Goal: Information Seeking & Learning: Understand process/instructions

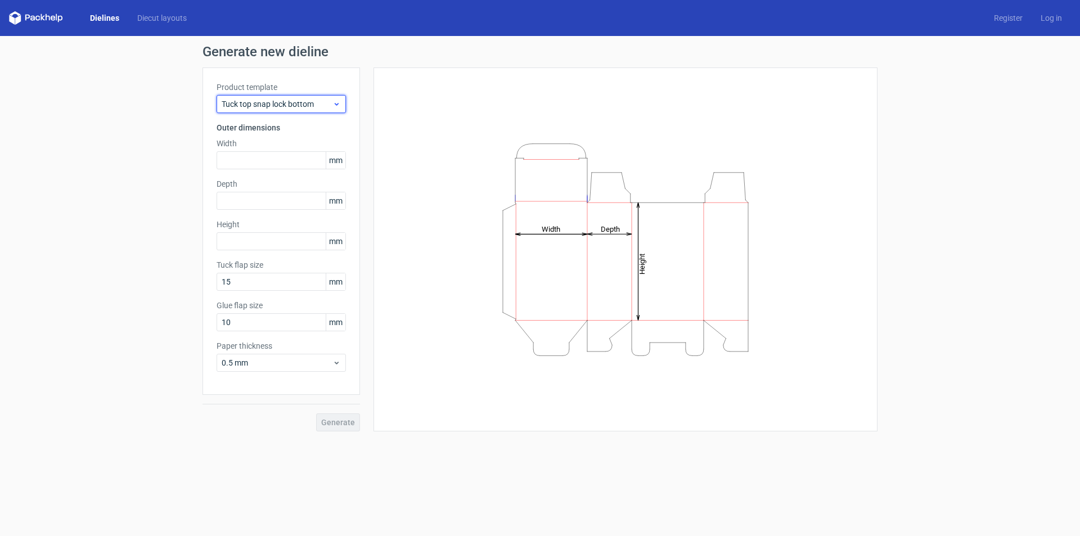
click at [341, 103] on div "Tuck top snap lock bottom" at bounding box center [280, 104] width 129 height 18
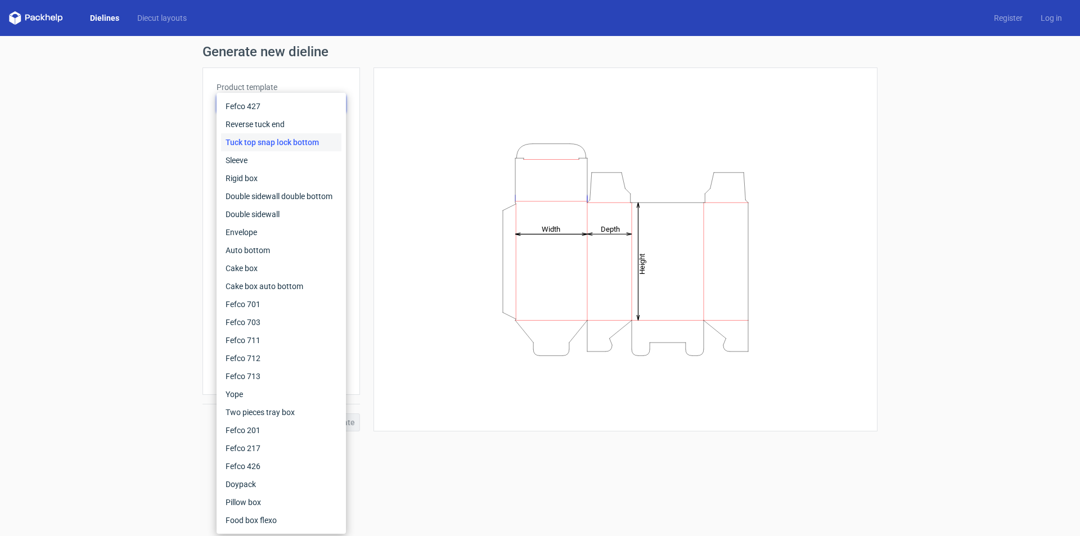
click at [373, 73] on div "Height Depth Width" at bounding box center [618, 249] width 517 height 364
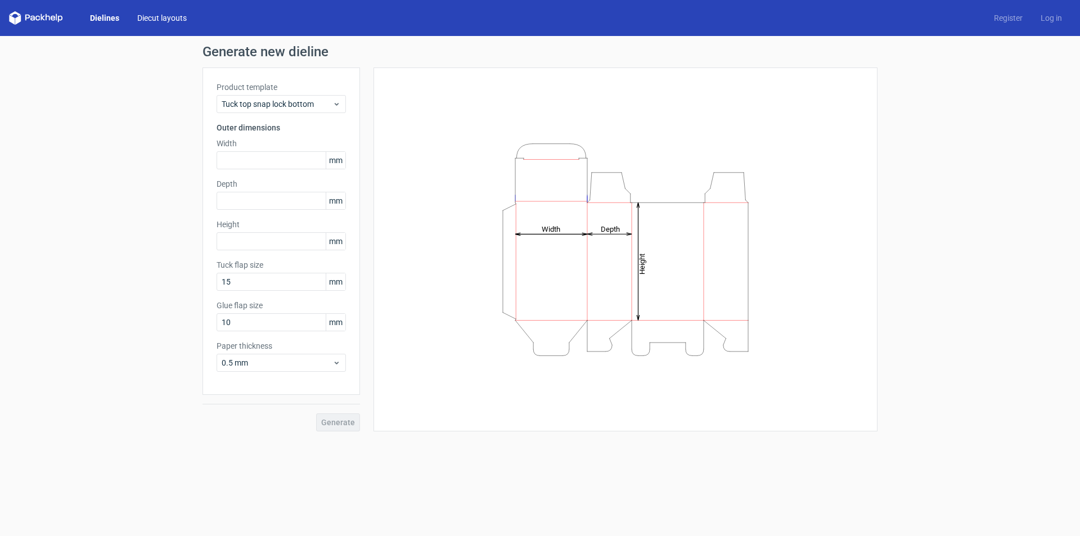
click at [157, 20] on link "Diecut layouts" at bounding box center [161, 17] width 67 height 11
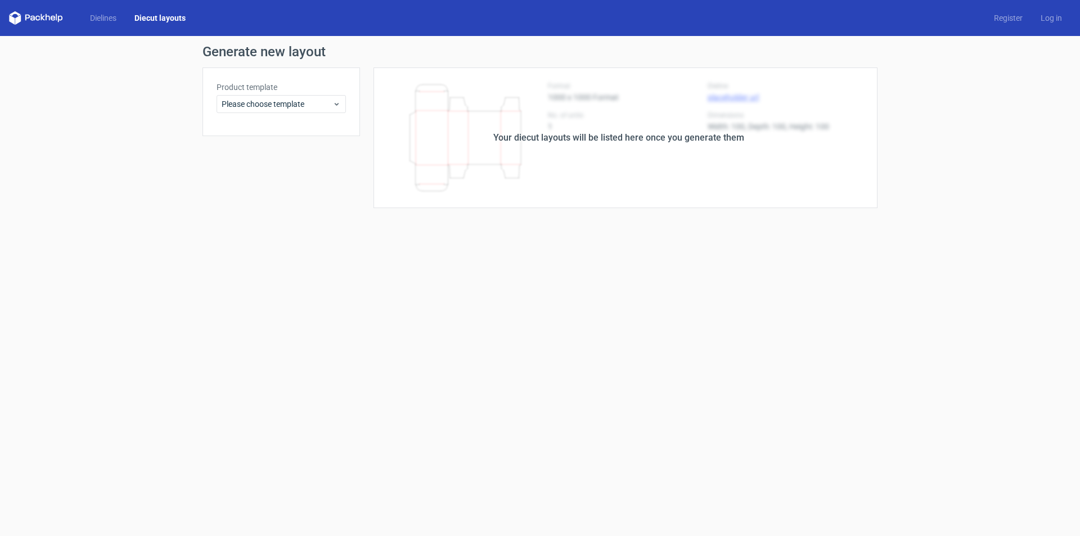
click at [157, 20] on link "Diecut layouts" at bounding box center [159, 17] width 69 height 11
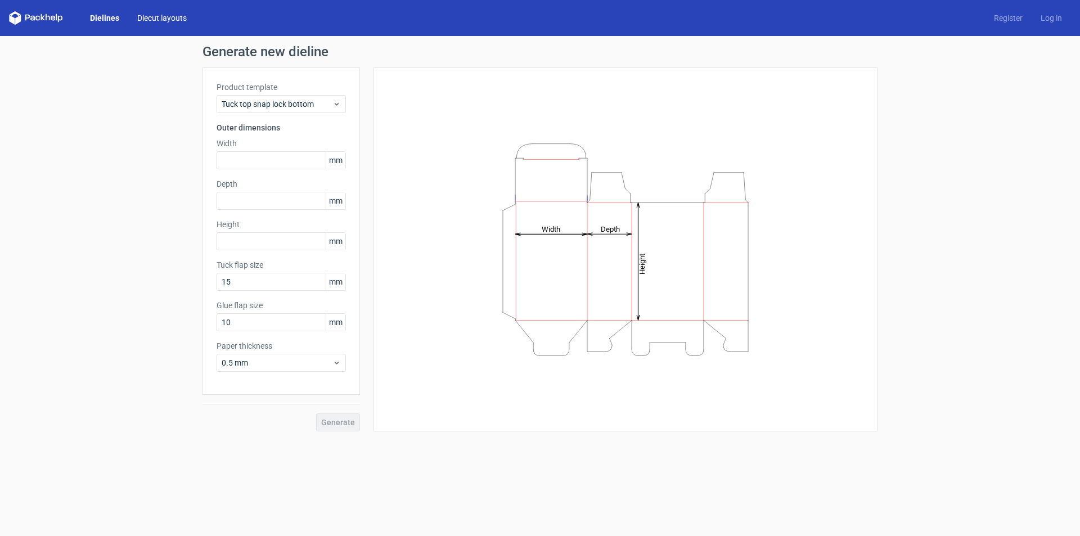
click at [173, 16] on link "Diecut layouts" at bounding box center [161, 17] width 67 height 11
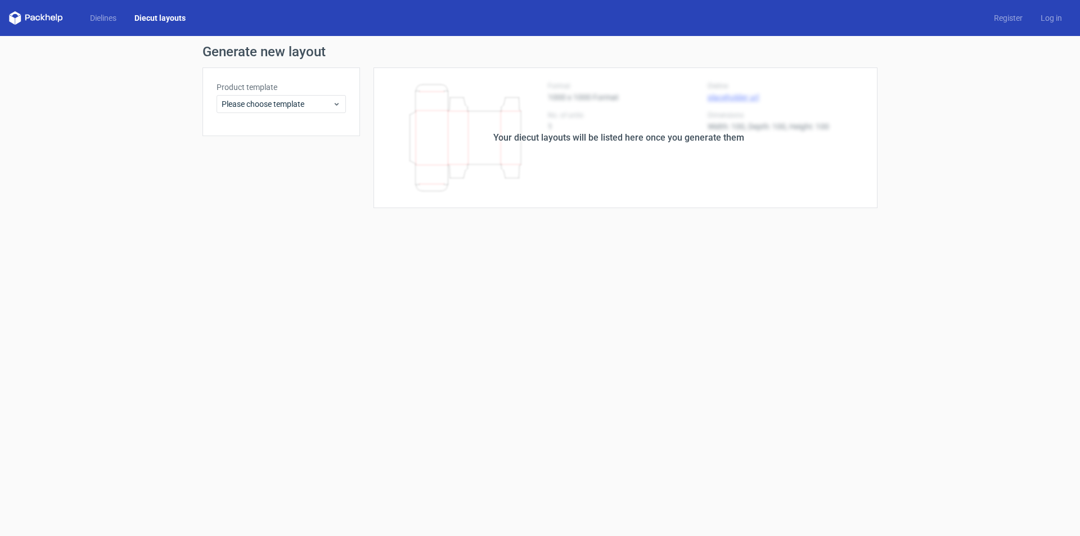
click at [38, 14] on icon at bounding box center [36, 17] width 54 height 13
click at [316, 106] on span "Please choose template" at bounding box center [277, 103] width 111 height 11
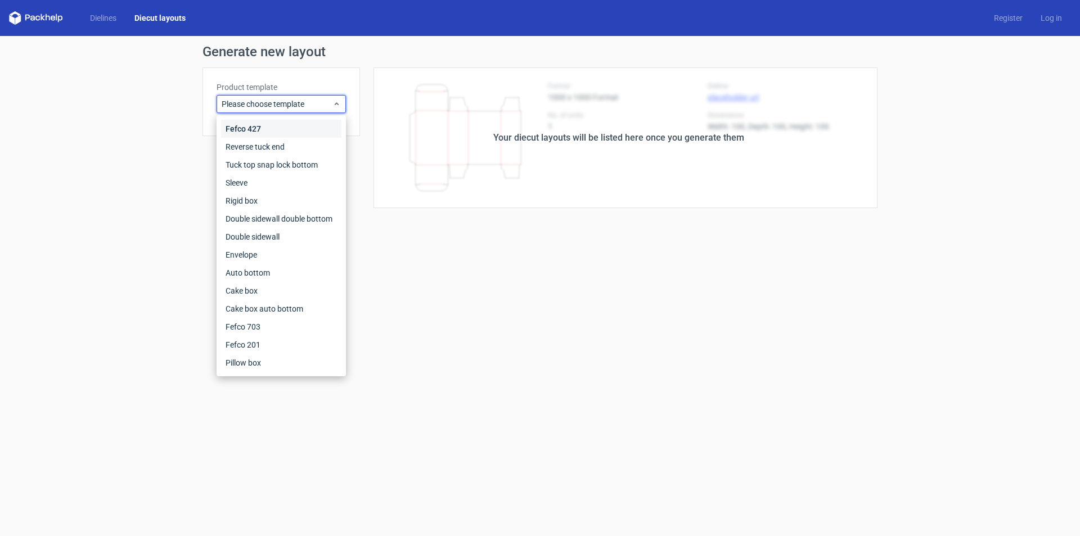
click at [305, 124] on div "Fefco 427" at bounding box center [281, 129] width 120 height 18
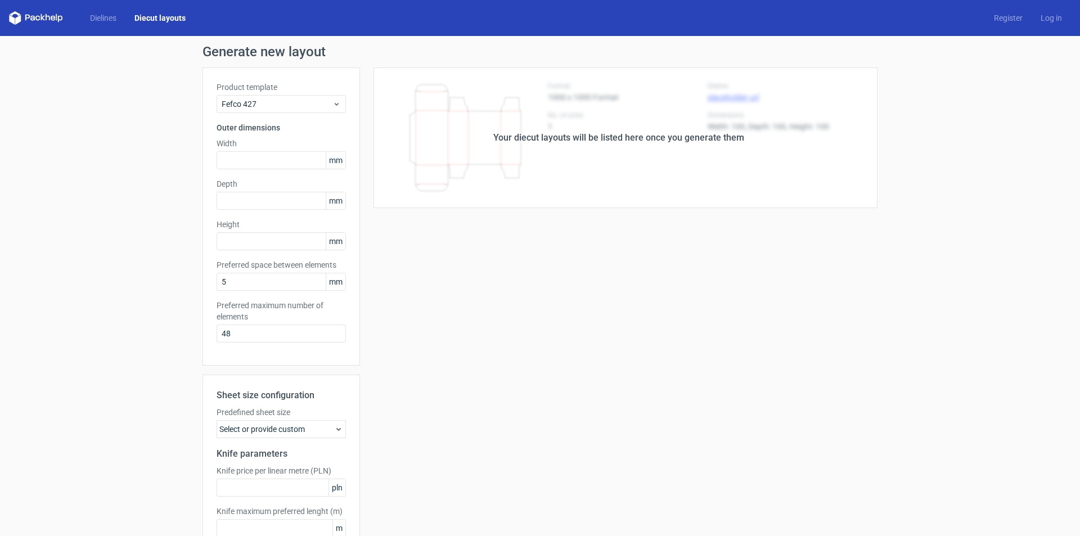
click at [147, 16] on link "Diecut layouts" at bounding box center [159, 17] width 69 height 11
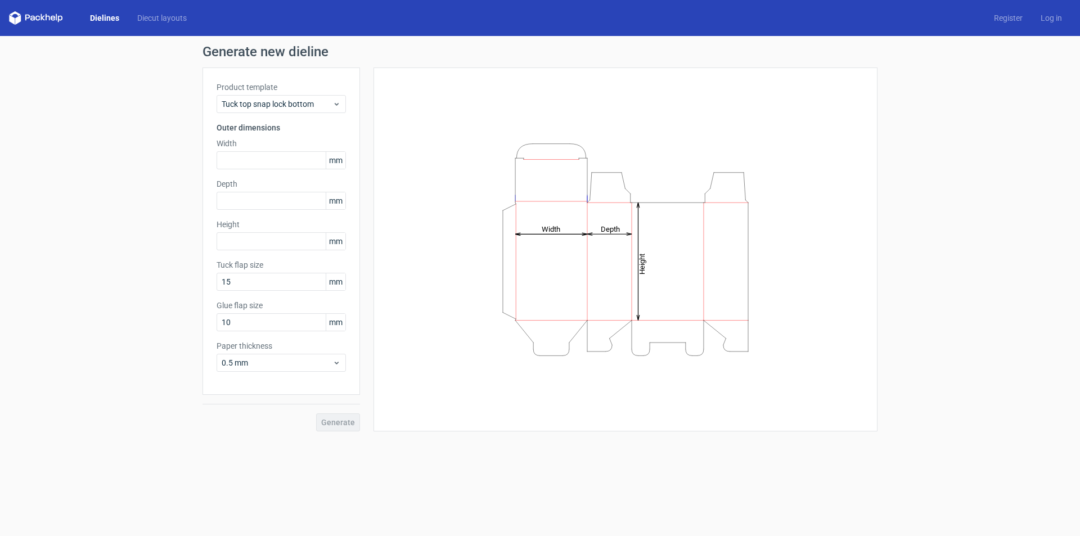
click at [47, 21] on icon at bounding box center [36, 17] width 54 height 13
click at [1049, 19] on link "Log in" at bounding box center [1050, 17] width 39 height 11
click at [268, 100] on span "Tuck top snap lock bottom" at bounding box center [277, 103] width 111 height 11
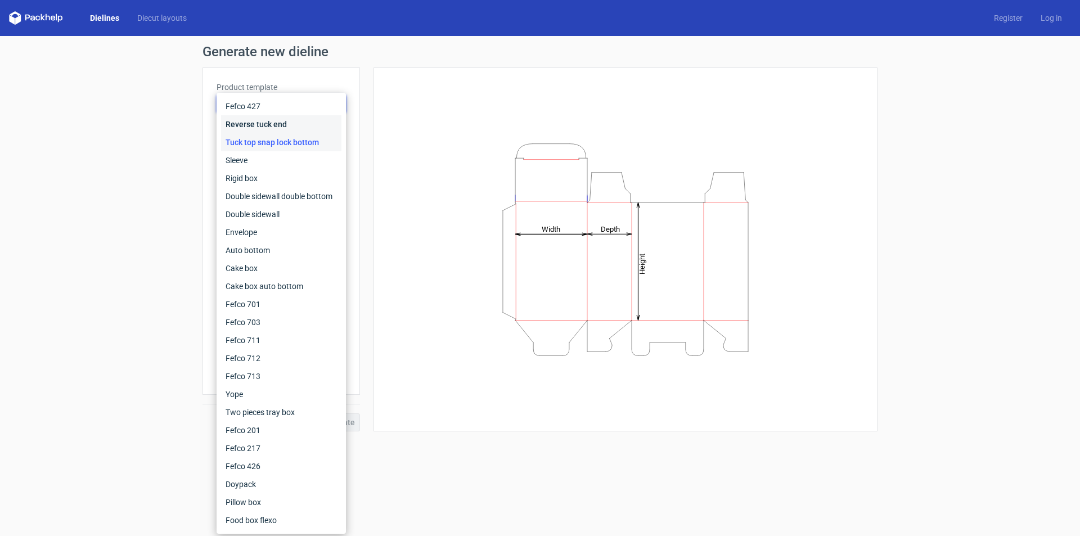
click at [268, 123] on div "Reverse tuck end" at bounding box center [281, 124] width 120 height 18
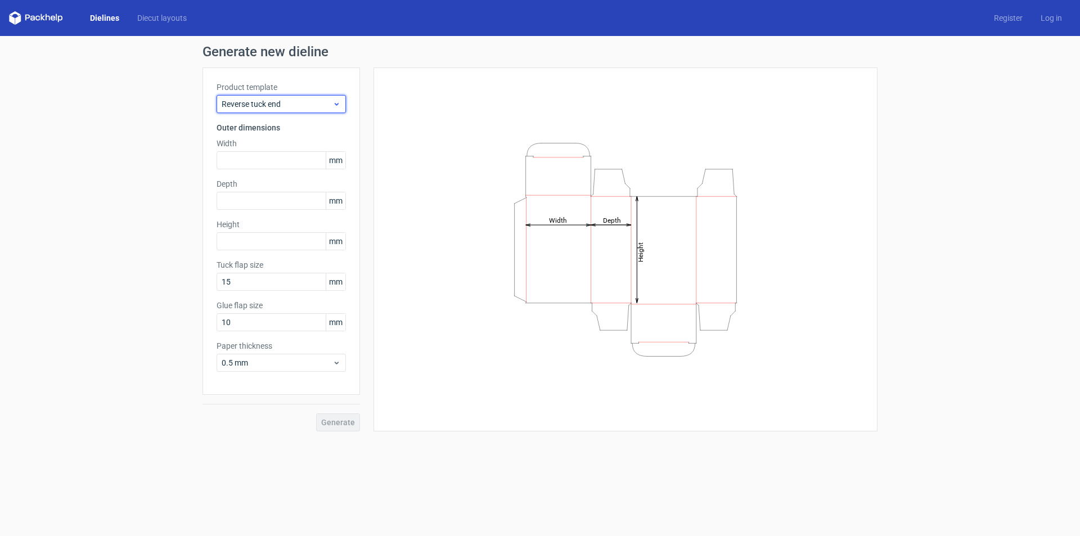
click at [279, 105] on span "Reverse tuck end" at bounding box center [277, 103] width 111 height 11
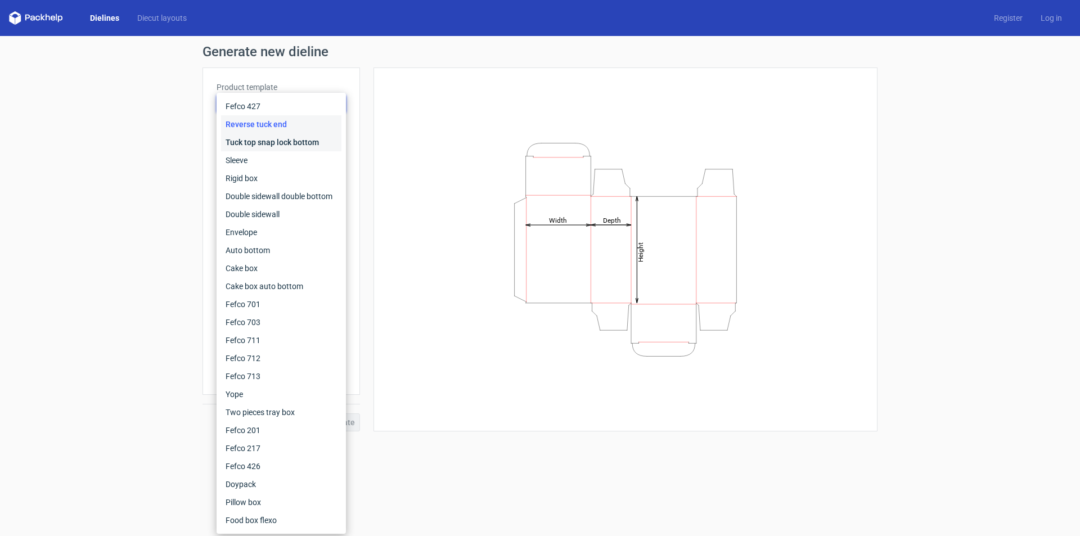
click at [282, 141] on div "Tuck top snap lock bottom" at bounding box center [281, 142] width 120 height 18
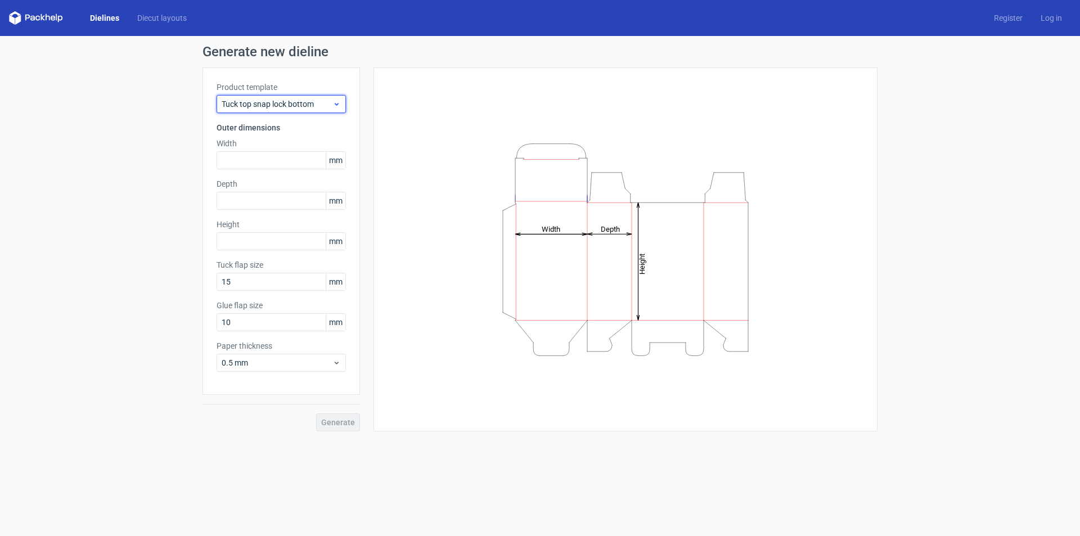
click at [271, 111] on div "Tuck top snap lock bottom" at bounding box center [280, 104] width 129 height 18
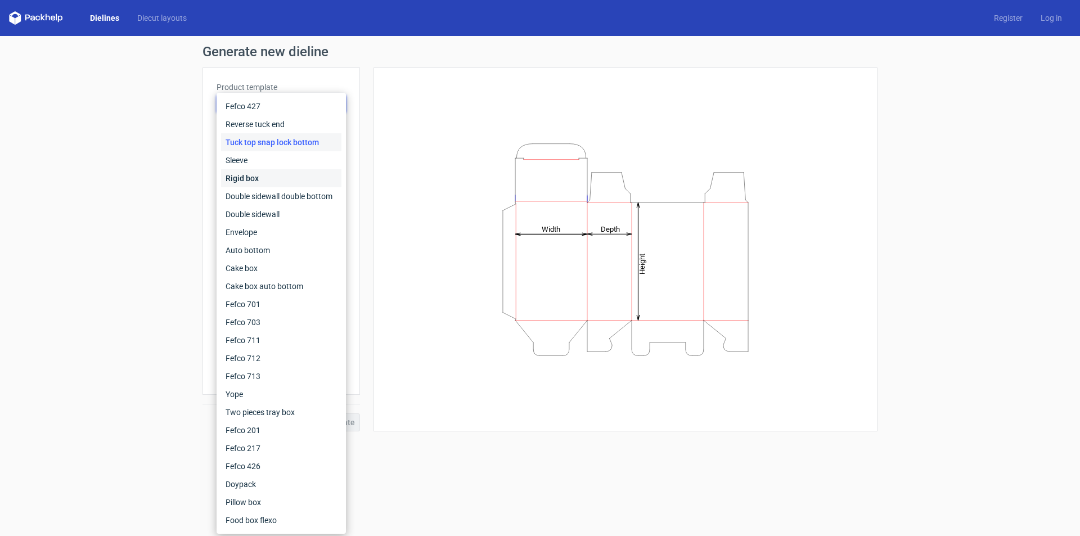
click at [276, 175] on div "Rigid box" at bounding box center [281, 178] width 120 height 18
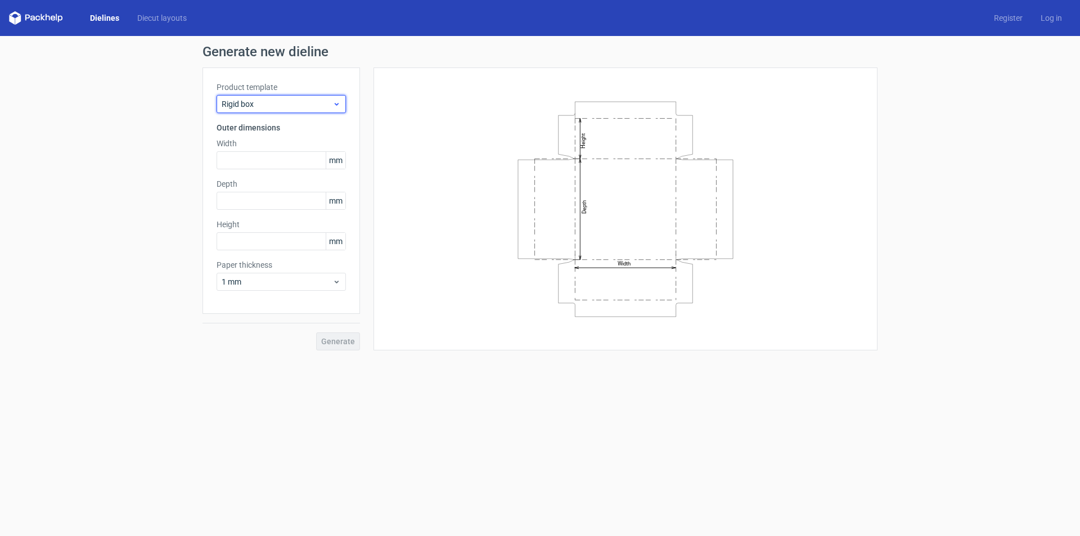
click at [281, 106] on span "Rigid box" at bounding box center [277, 103] width 111 height 11
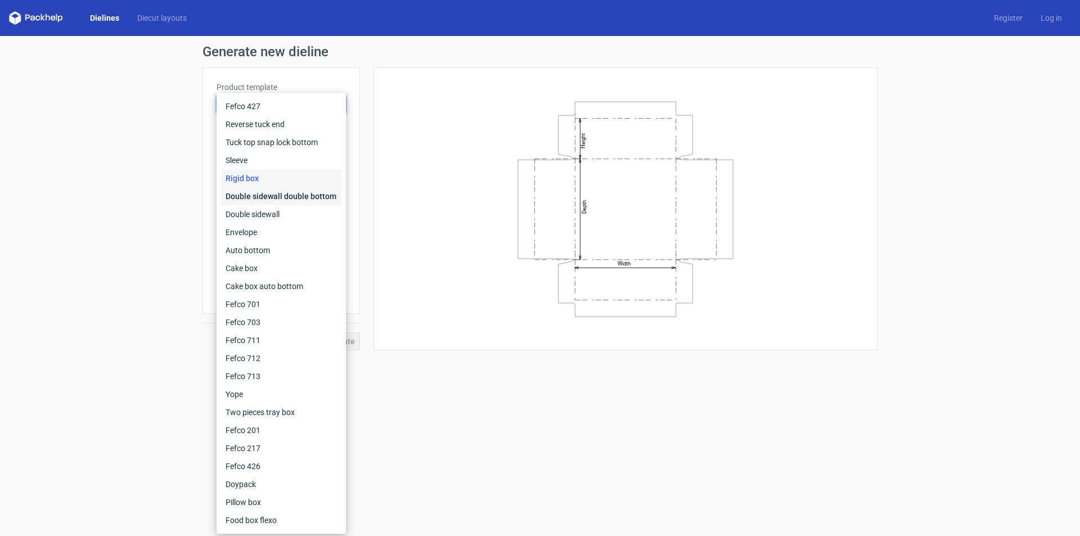
click at [278, 191] on div "Double sidewall double bottom" at bounding box center [281, 196] width 120 height 18
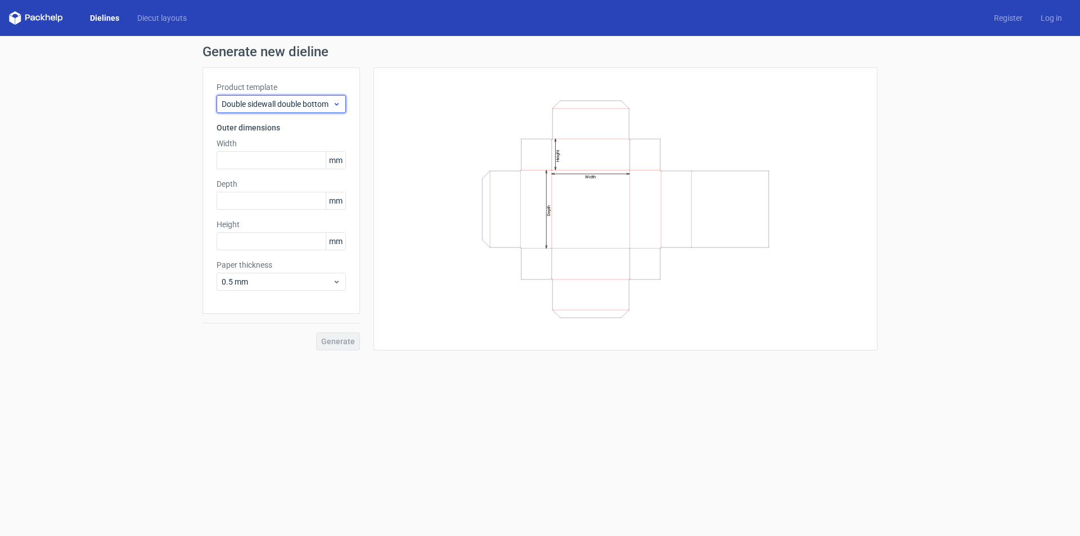
click at [286, 106] on span "Double sidewall double bottom" at bounding box center [277, 103] width 111 height 11
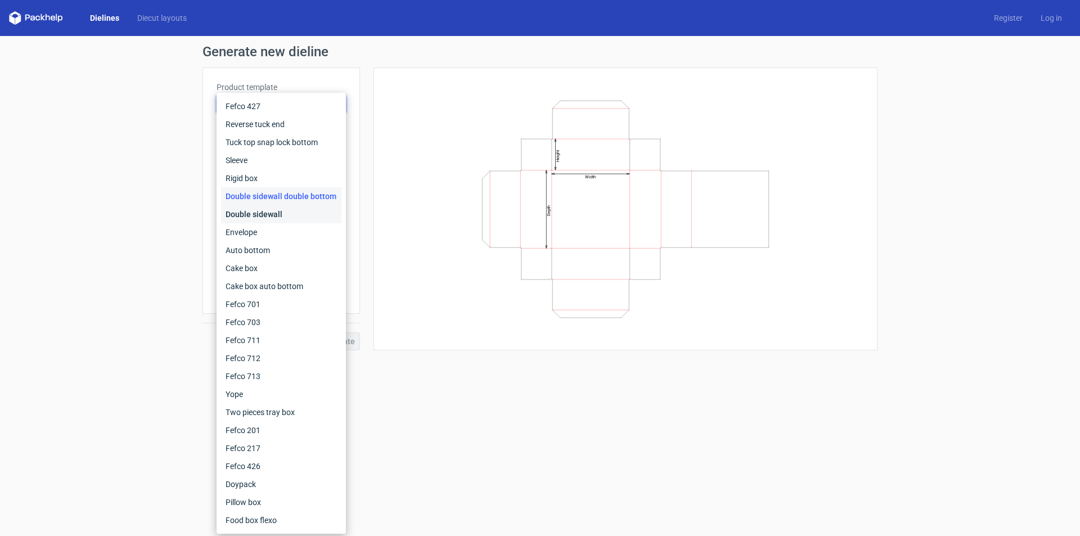
click at [272, 219] on div "Double sidewall" at bounding box center [281, 214] width 120 height 18
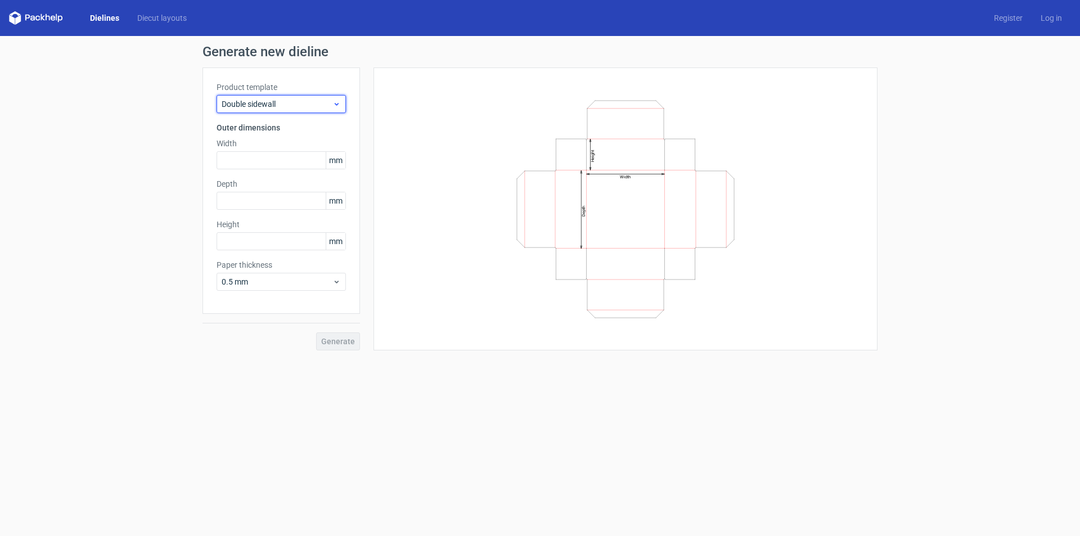
click at [272, 109] on span "Double sidewall" at bounding box center [277, 103] width 111 height 11
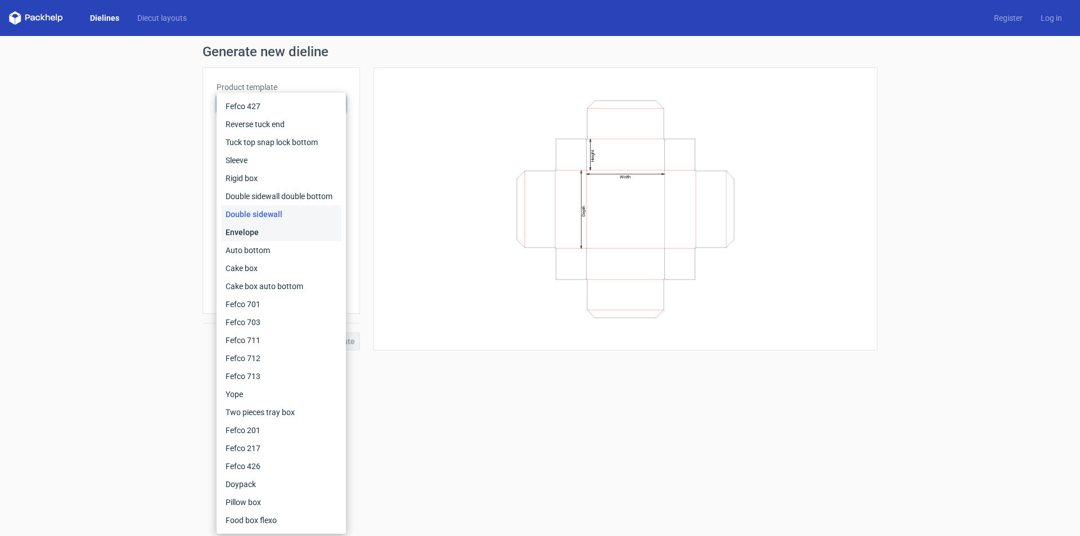
click at [268, 228] on div "Envelope" at bounding box center [281, 232] width 120 height 18
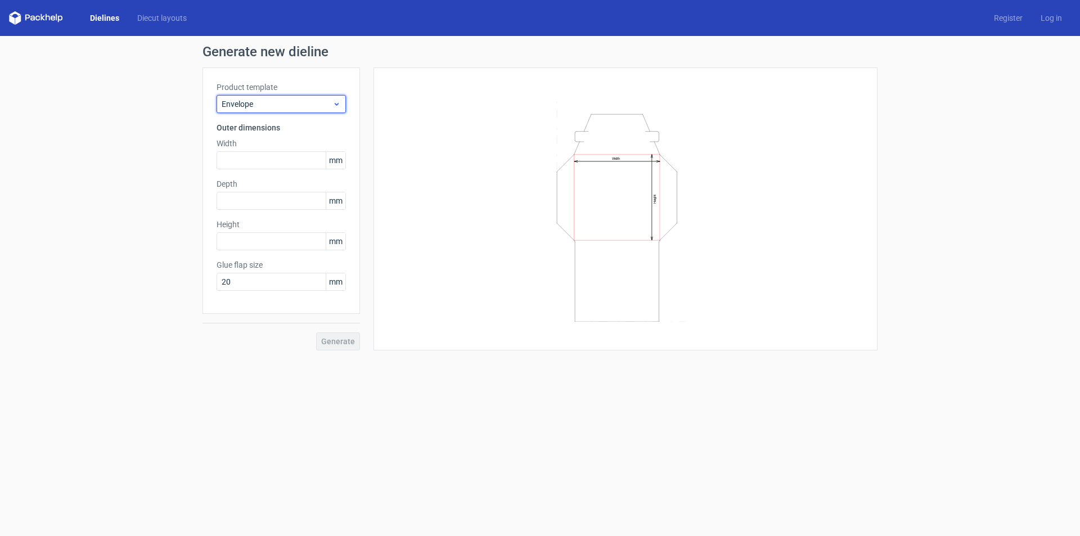
click at [269, 111] on div "Envelope" at bounding box center [280, 104] width 129 height 18
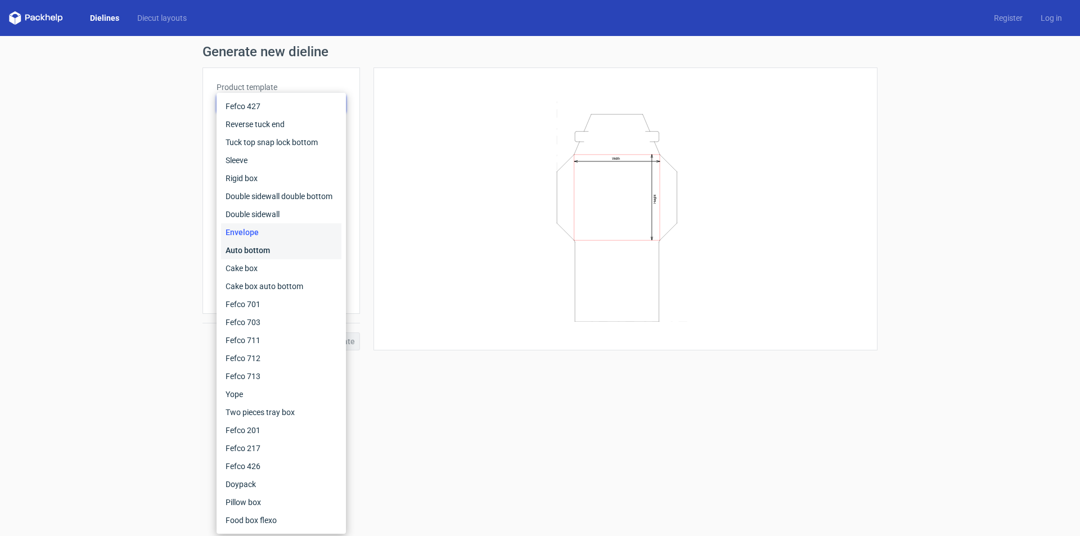
click at [264, 256] on div "Auto bottom" at bounding box center [281, 250] width 120 height 18
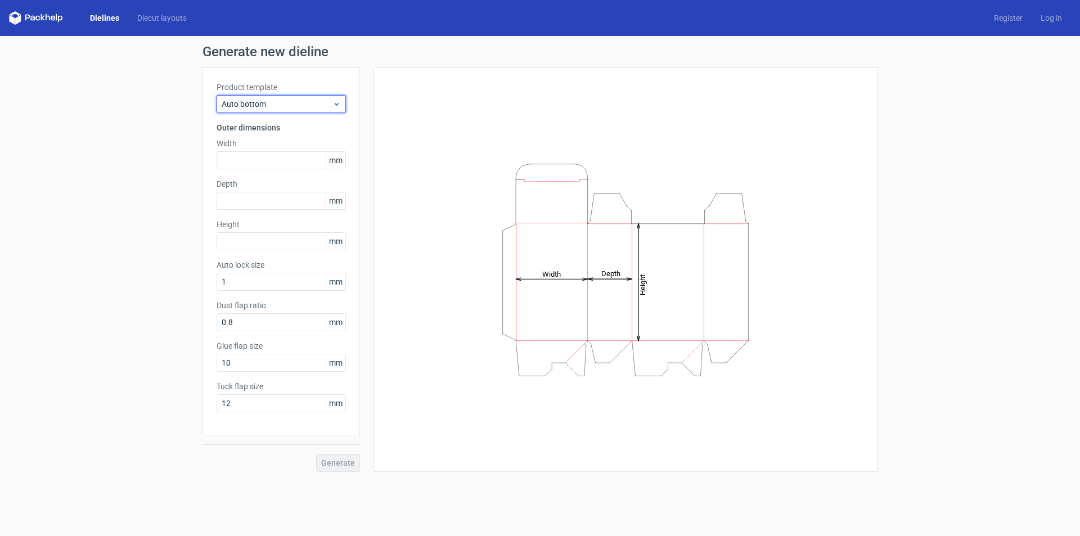
click at [254, 109] on span "Auto bottom" at bounding box center [277, 103] width 111 height 11
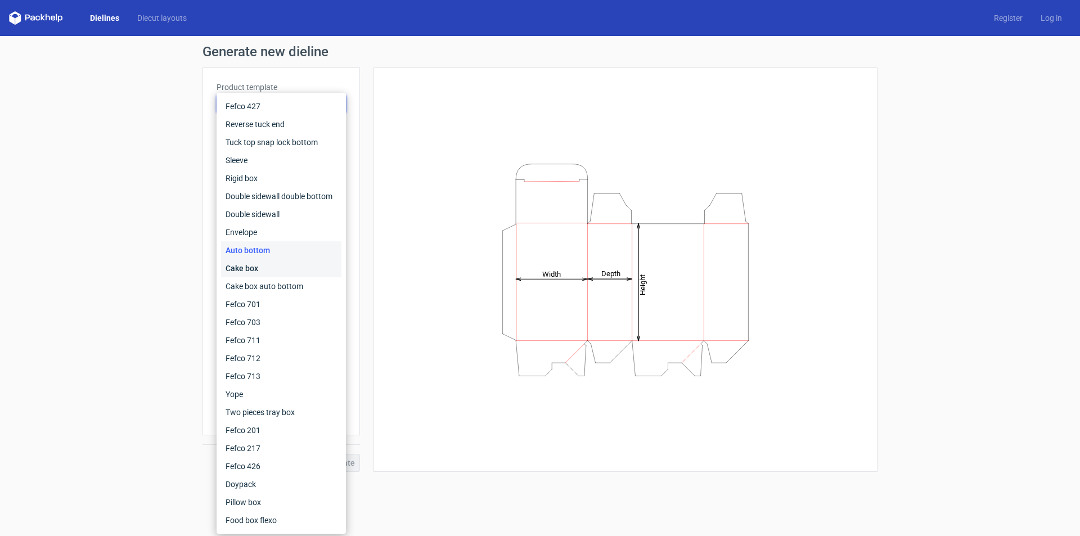
click at [281, 264] on div "Cake box" at bounding box center [281, 268] width 120 height 18
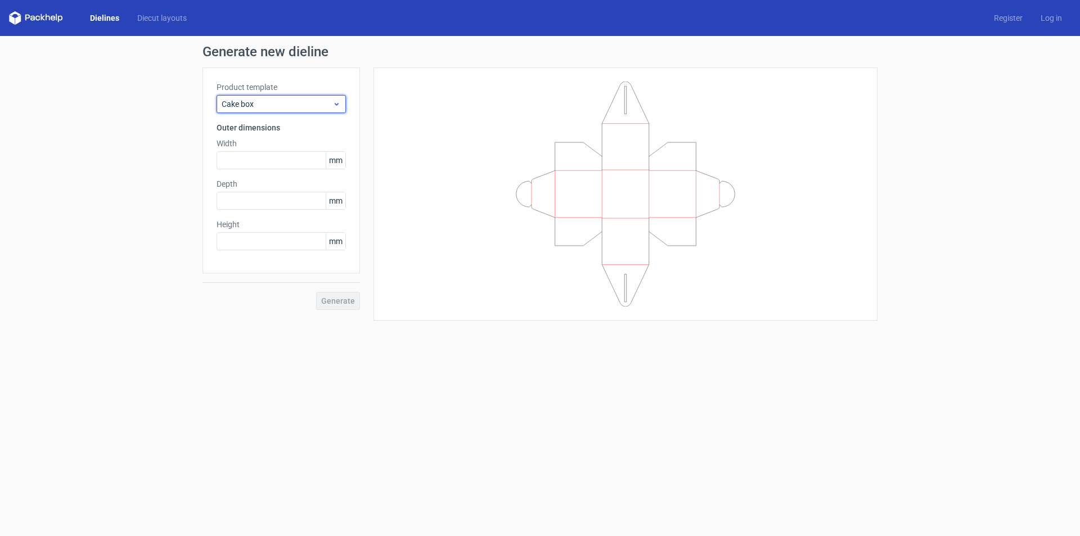
click at [313, 102] on span "Cake box" at bounding box center [277, 103] width 111 height 11
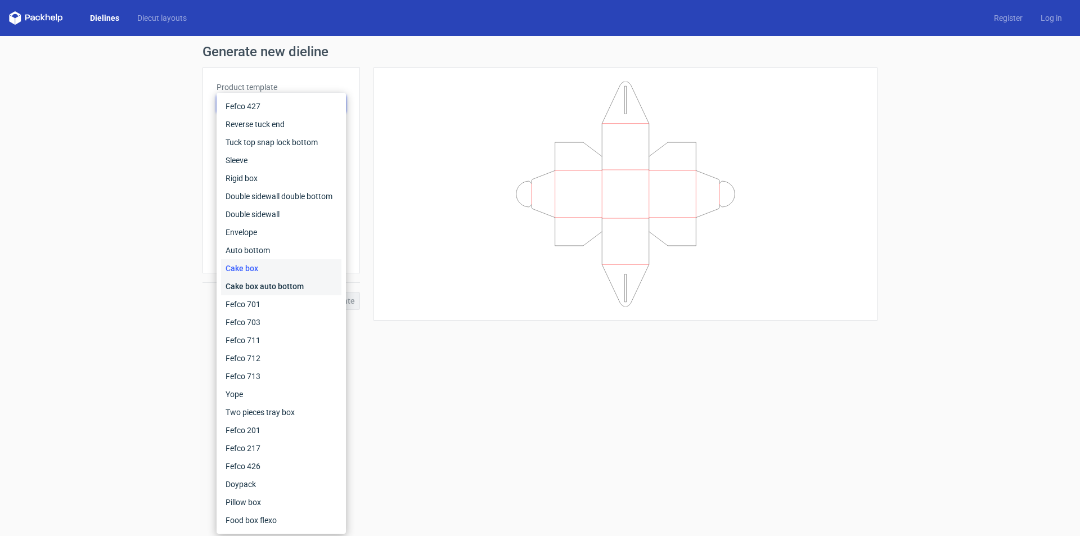
click at [300, 291] on div "Cake box auto bottom" at bounding box center [281, 286] width 120 height 18
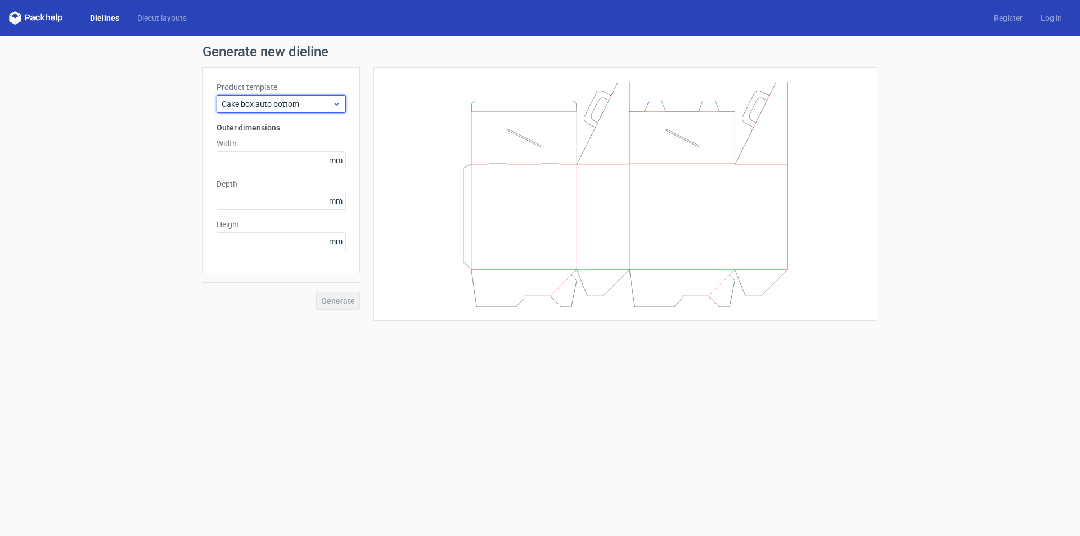
click at [286, 104] on span "Cake box auto bottom" at bounding box center [277, 103] width 111 height 11
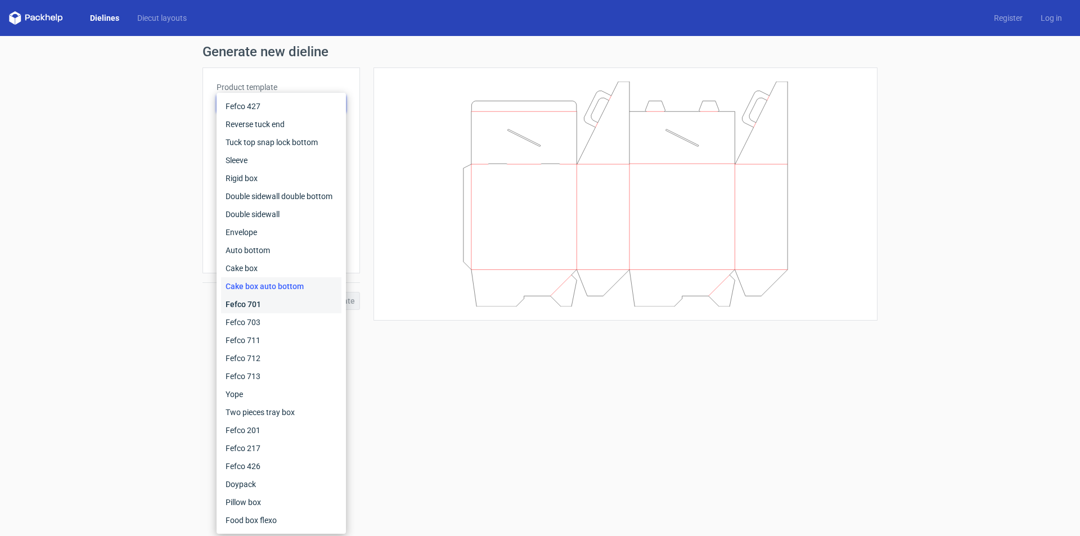
click at [269, 307] on div "Fefco 701" at bounding box center [281, 304] width 120 height 18
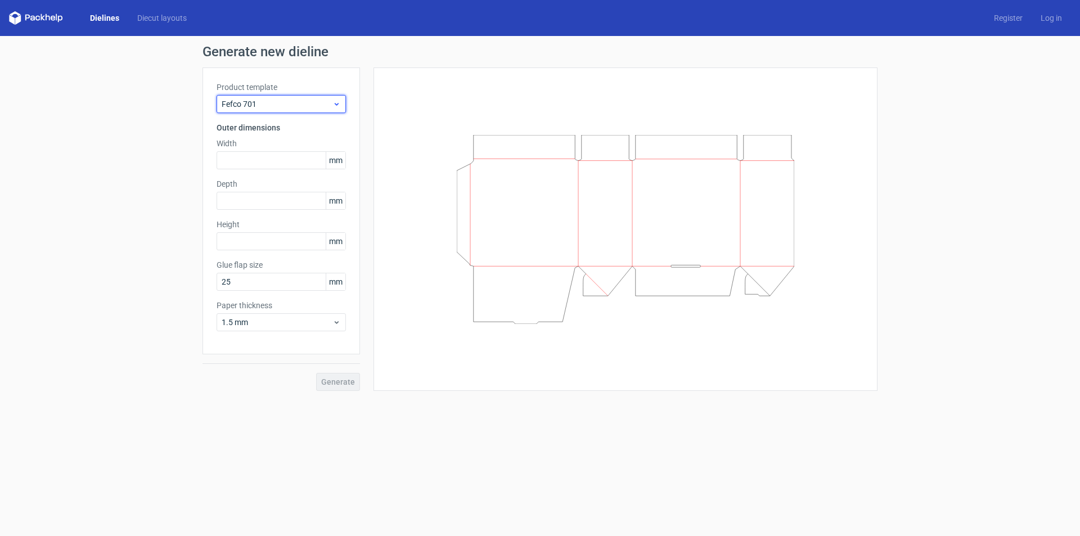
click at [300, 106] on span "Fefco 701" at bounding box center [277, 103] width 111 height 11
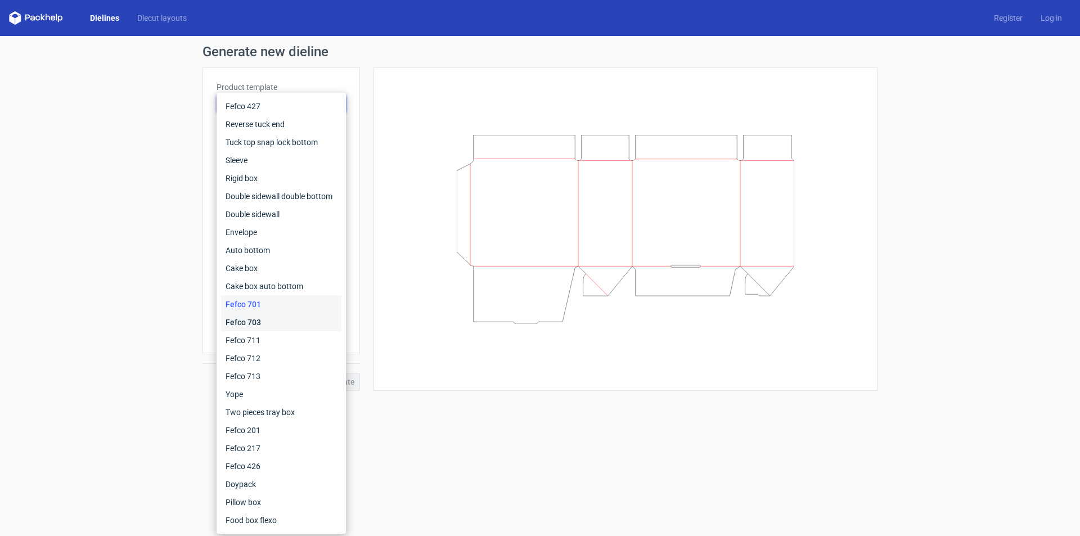
click at [293, 324] on div "Fefco 703" at bounding box center [281, 322] width 120 height 18
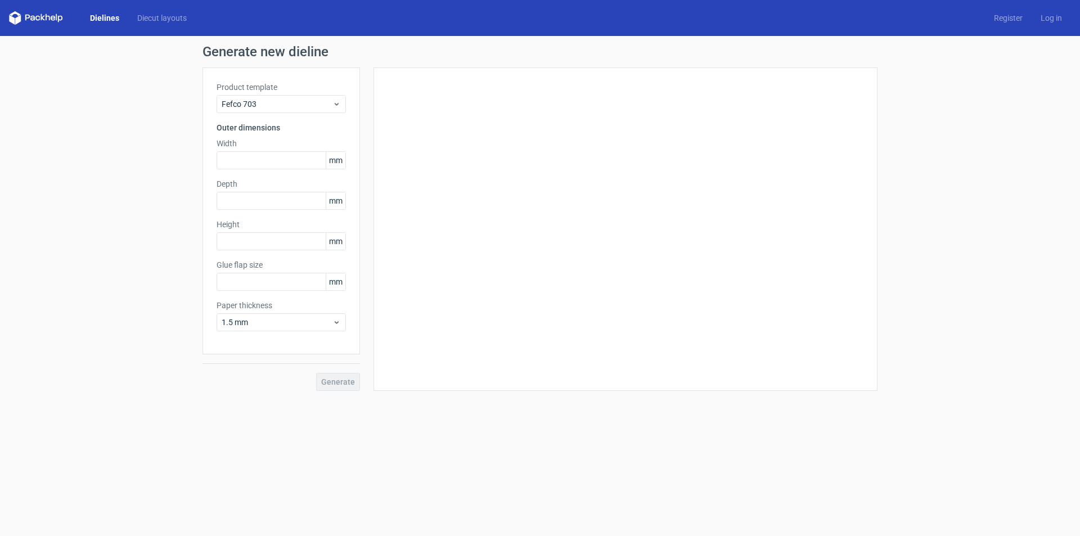
type input "25"
click at [252, 97] on div "Fefco 703" at bounding box center [280, 104] width 129 height 18
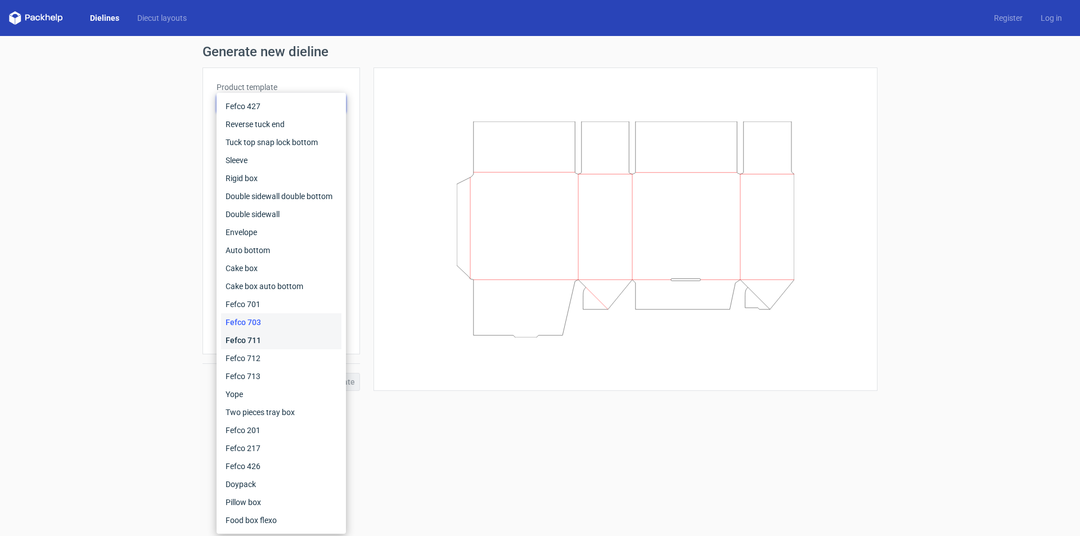
click at [277, 336] on div "Fefco 711" at bounding box center [281, 340] width 120 height 18
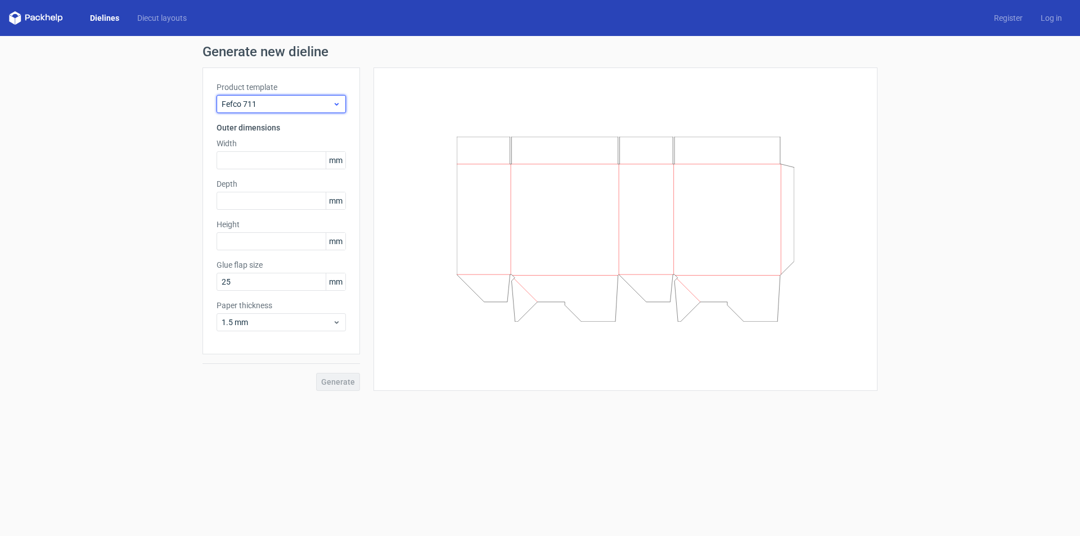
click at [293, 106] on span "Fefco 711" at bounding box center [277, 103] width 111 height 11
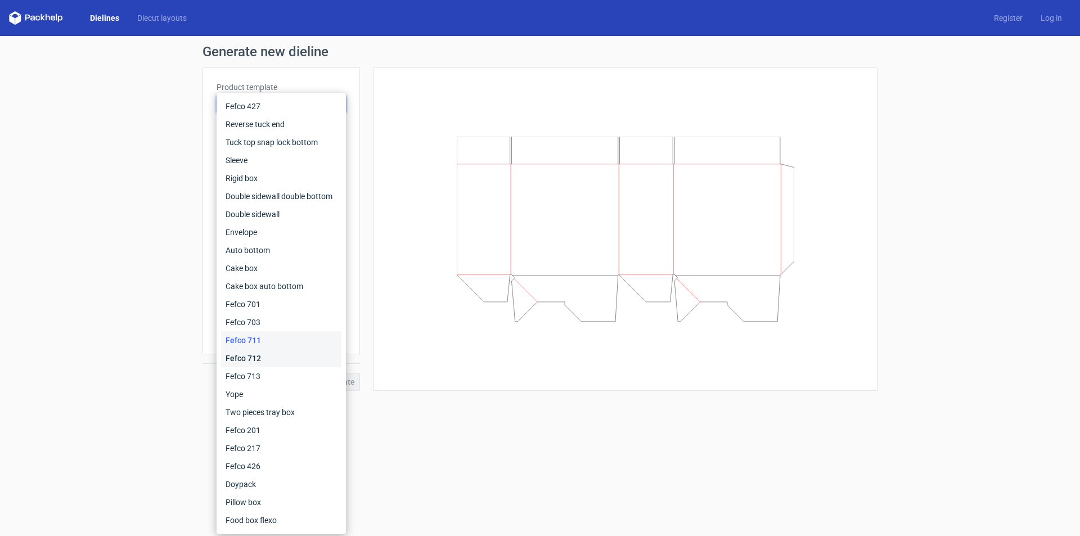
click at [290, 355] on div "Fefco 712" at bounding box center [281, 358] width 120 height 18
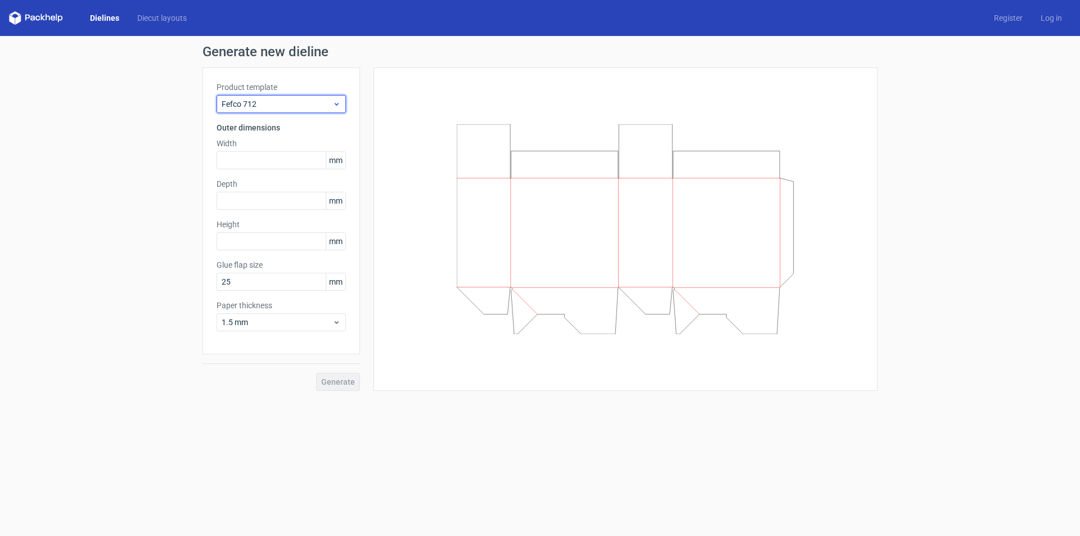
click at [299, 104] on span "Fefco 712" at bounding box center [277, 103] width 111 height 11
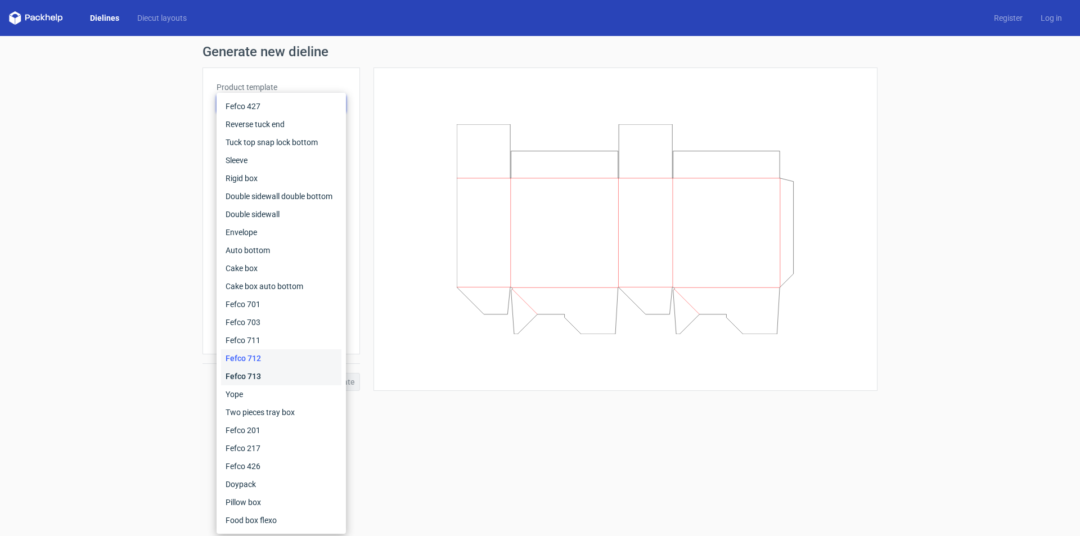
click at [289, 382] on div "Fefco 713" at bounding box center [281, 376] width 120 height 18
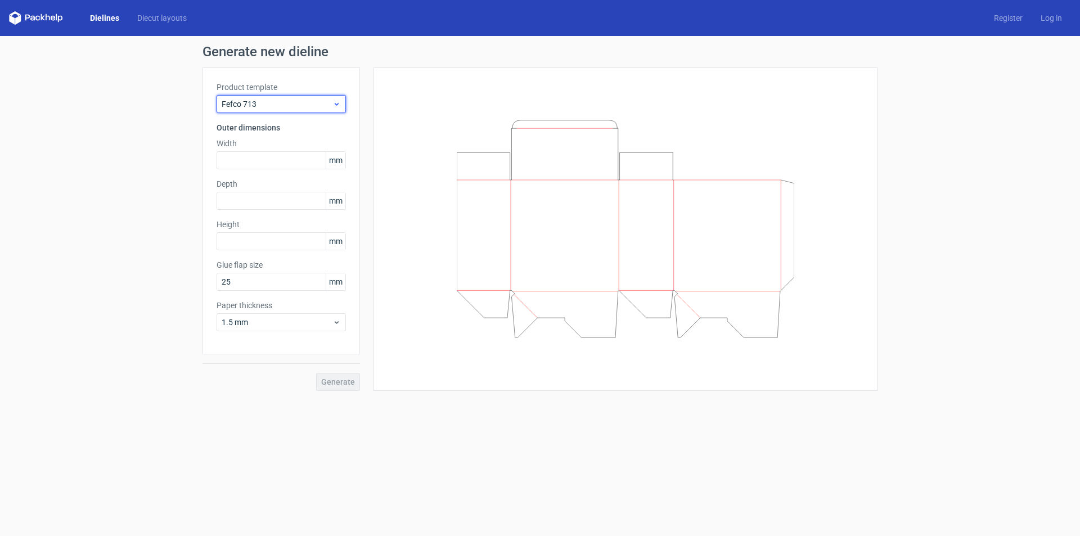
click at [307, 110] on div "Fefco 713" at bounding box center [280, 104] width 129 height 18
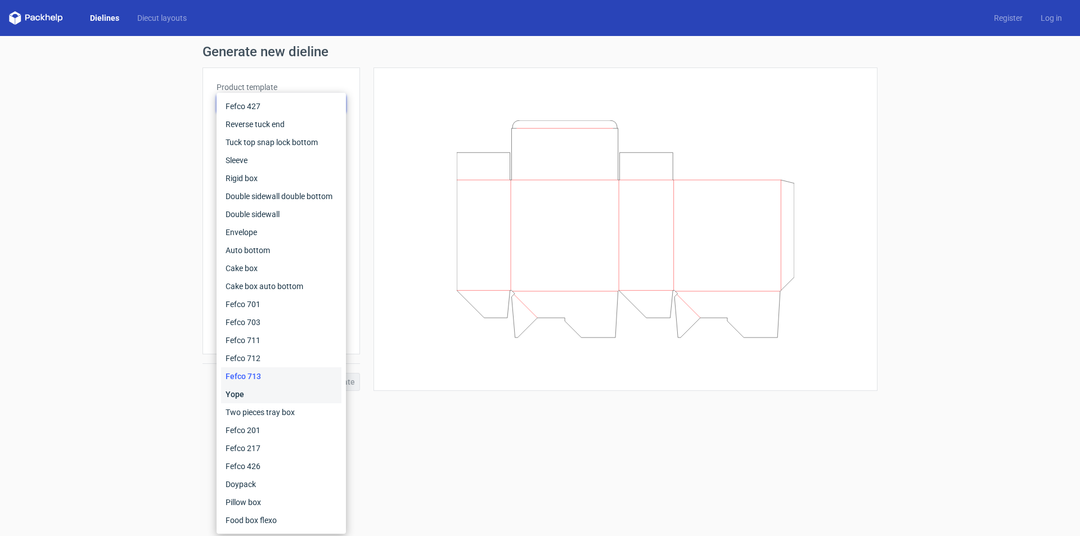
click at [292, 401] on div "Yope" at bounding box center [281, 394] width 120 height 18
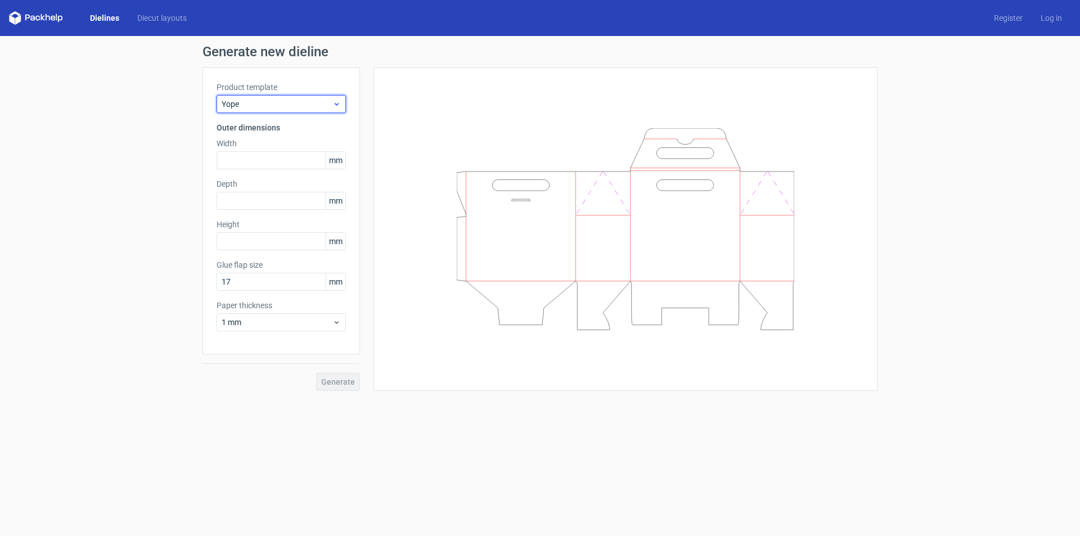
click at [270, 101] on span "Yope" at bounding box center [277, 103] width 111 height 11
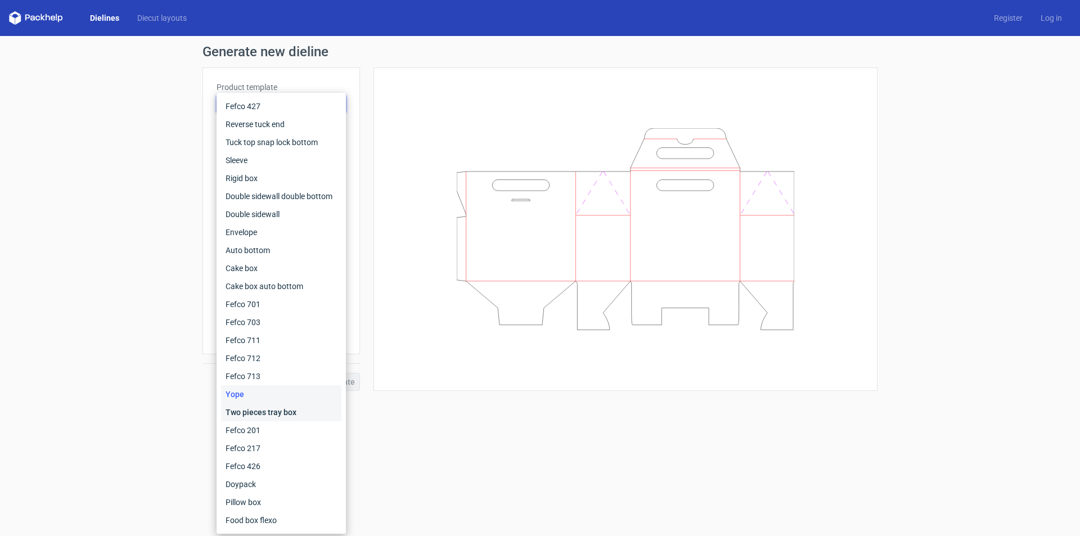
click at [228, 415] on div "Two pieces tray box" at bounding box center [281, 412] width 120 height 18
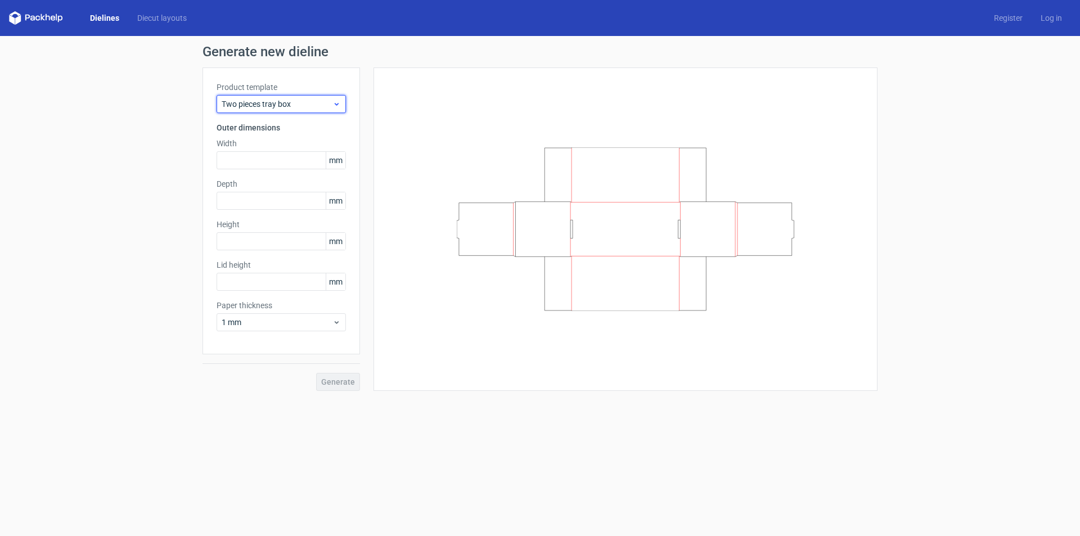
click at [270, 110] on div "Two pieces tray box" at bounding box center [280, 104] width 129 height 18
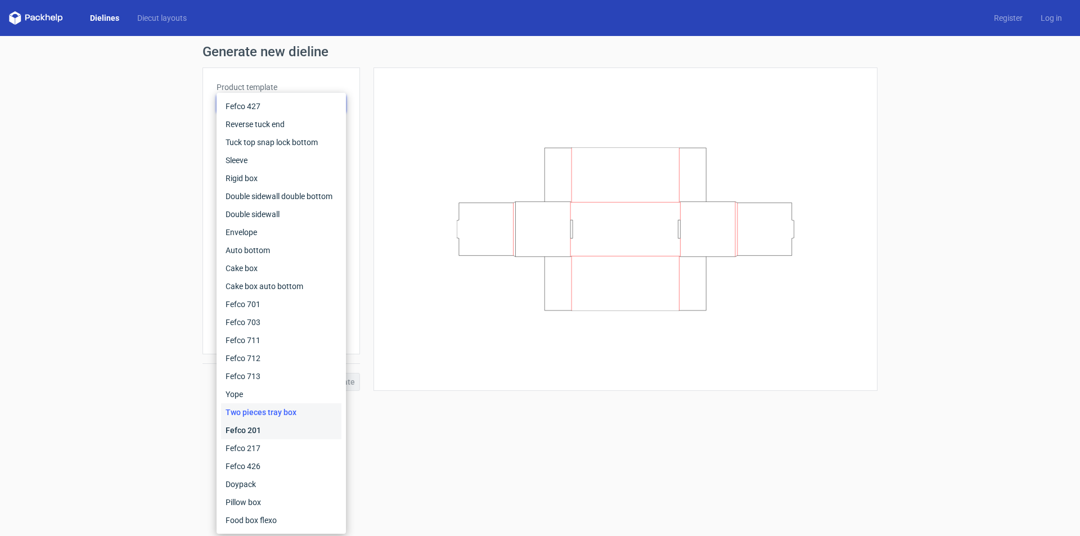
click at [269, 432] on div "Fefco 201" at bounding box center [281, 430] width 120 height 18
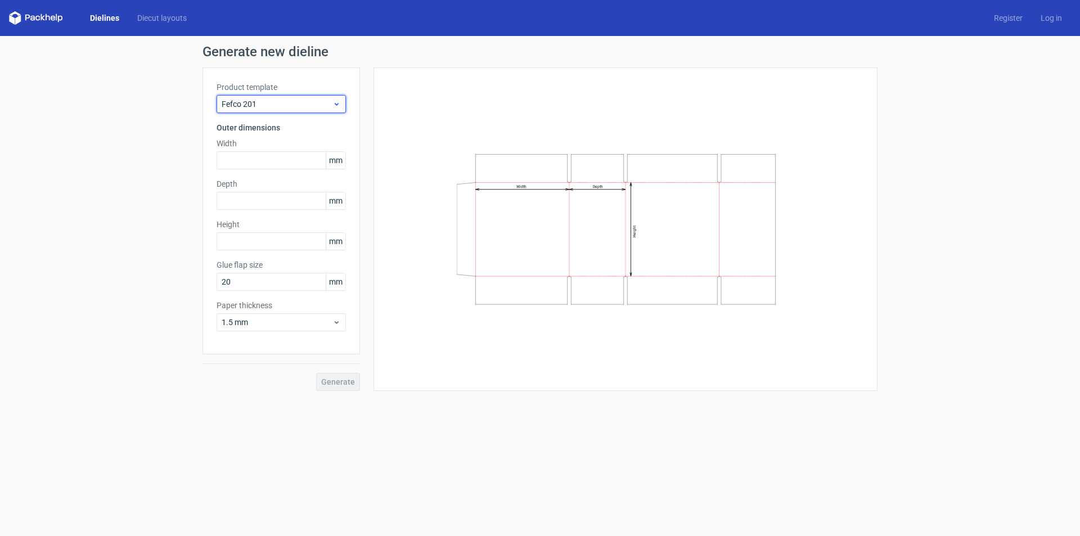
click at [271, 106] on span "Fefco 201" at bounding box center [277, 103] width 111 height 11
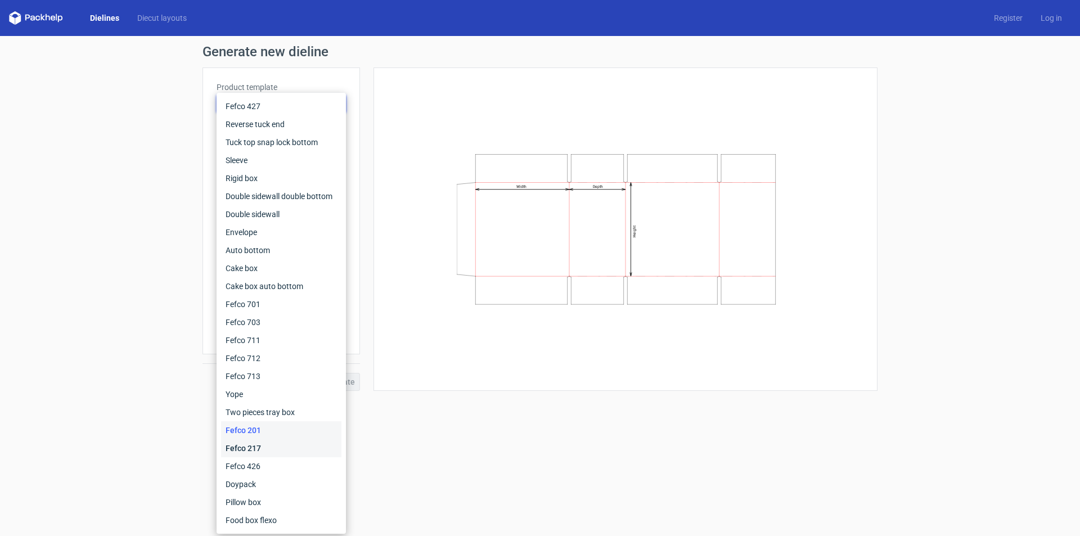
click at [292, 452] on div "Fefco 217" at bounding box center [281, 448] width 120 height 18
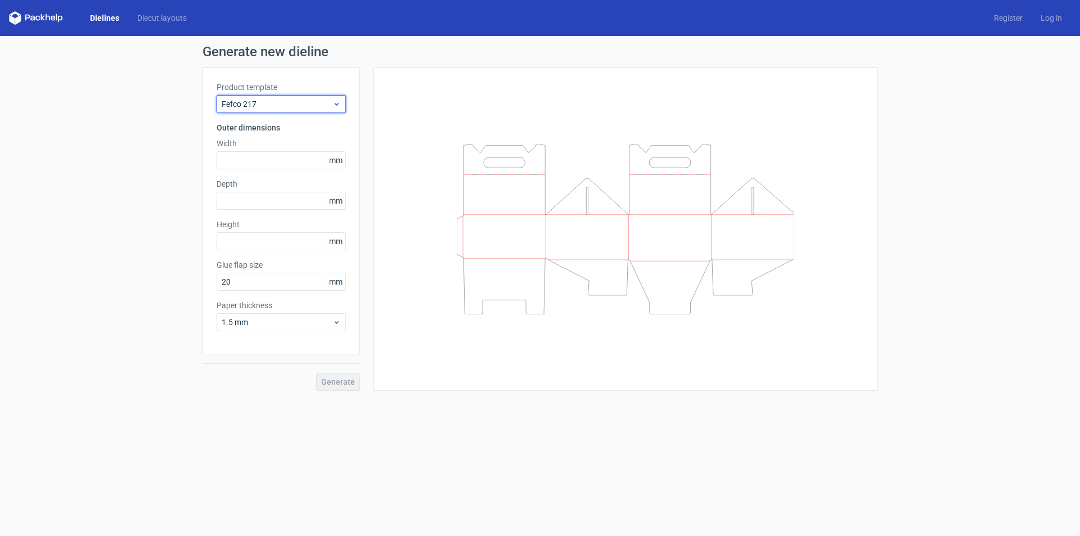
click at [283, 110] on div "Fefco 217" at bounding box center [280, 104] width 129 height 18
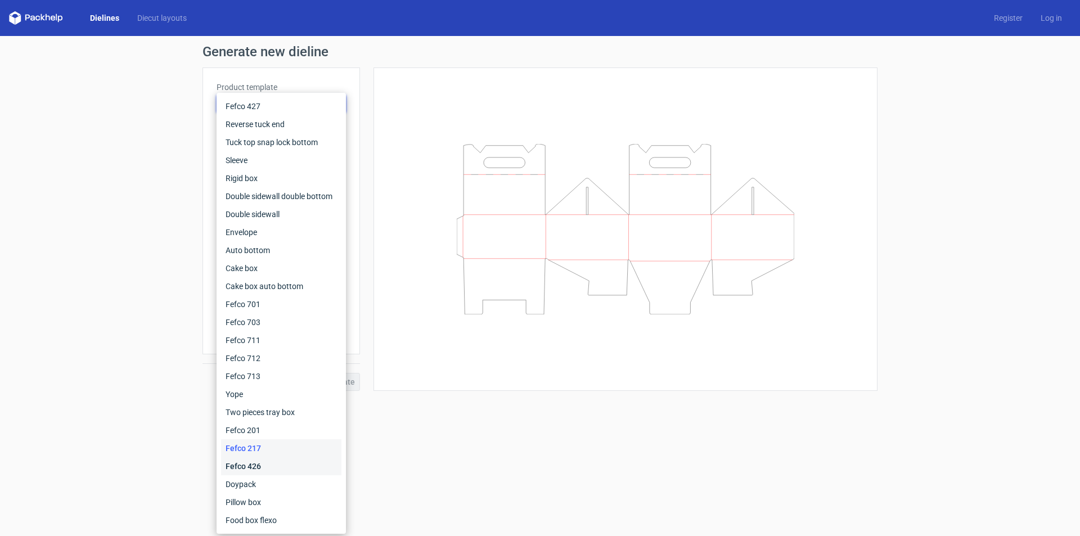
click at [316, 465] on div "Fefco 426" at bounding box center [281, 466] width 120 height 18
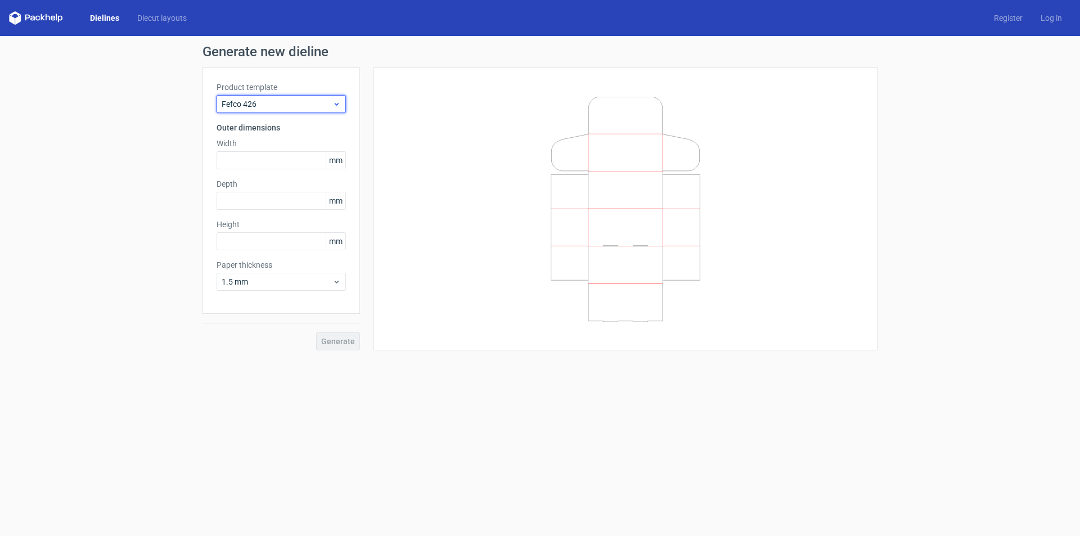
click at [269, 106] on span "Fefco 426" at bounding box center [277, 103] width 111 height 11
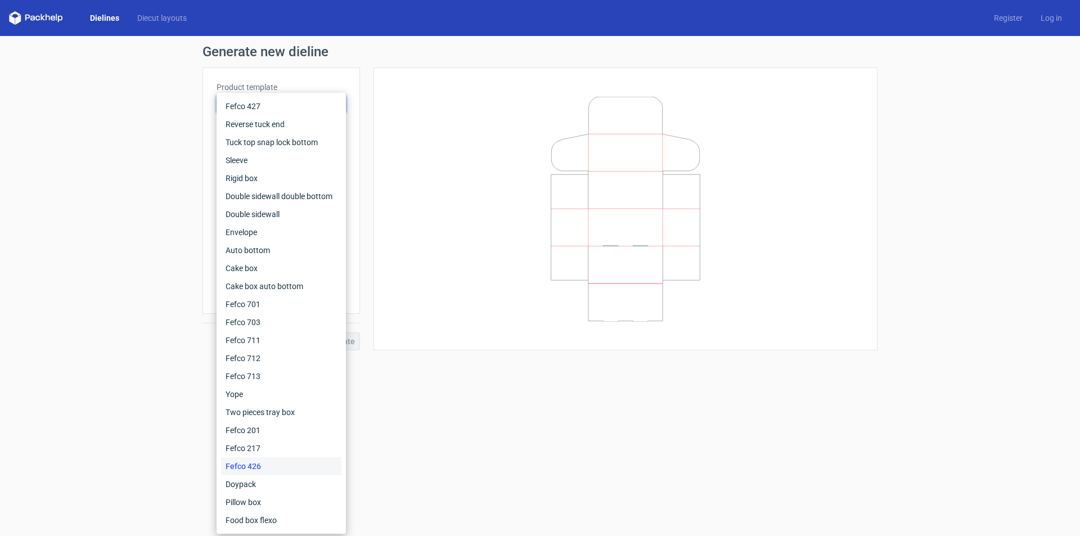
click at [638, 197] on icon at bounding box center [625, 209] width 337 height 225
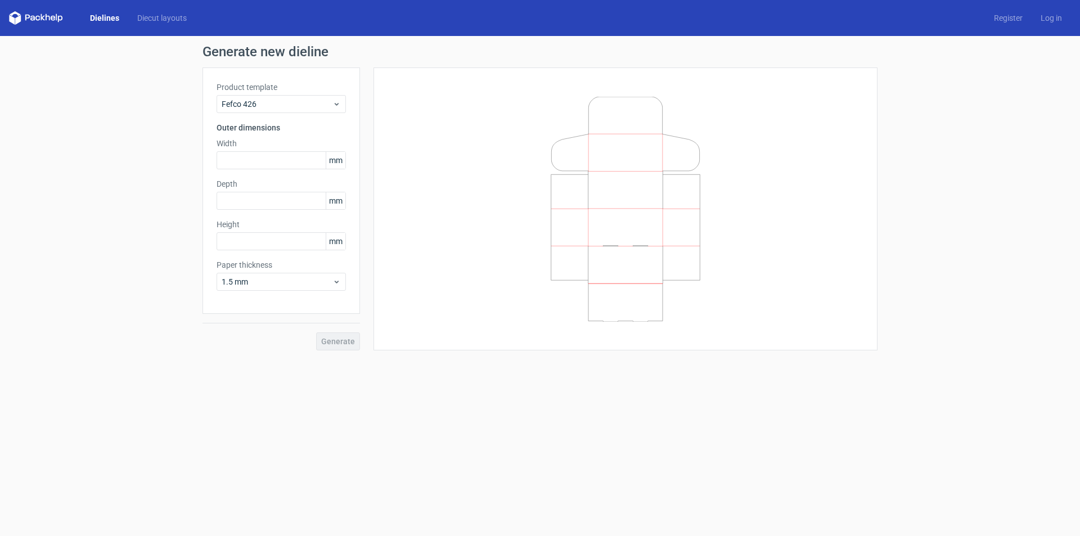
click at [421, 205] on div at bounding box center [625, 209] width 476 height 255
